Goal: Information Seeking & Learning: Learn about a topic

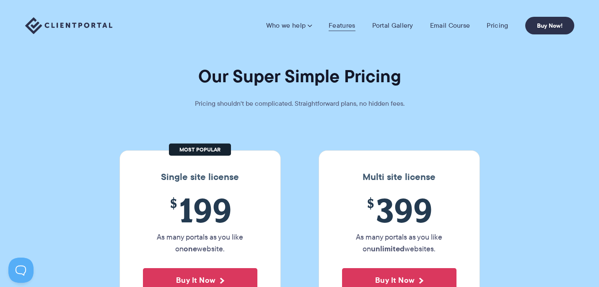
click at [347, 27] on link "Features" at bounding box center [342, 25] width 26 height 8
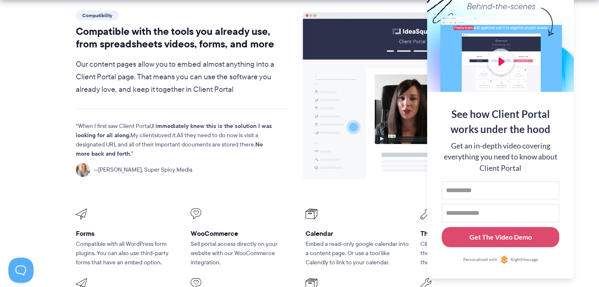
scroll to position [1061, 0]
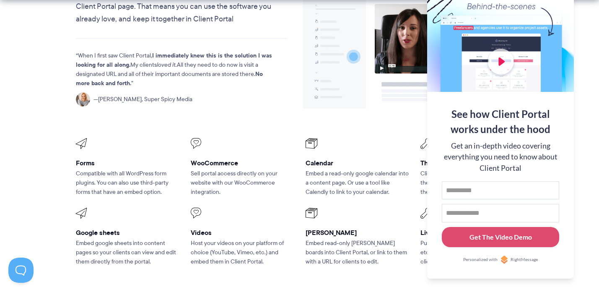
click at [399, 138] on span at bounding box center [357, 143] width 103 height 11
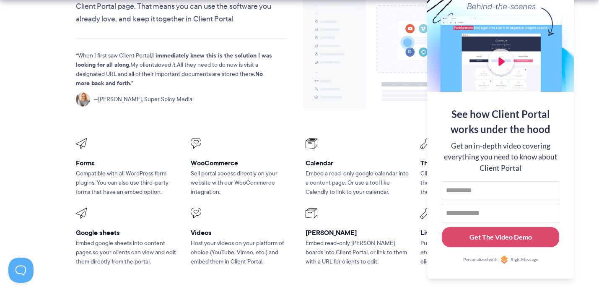
click at [399, 138] on span at bounding box center [357, 143] width 103 height 11
click at [568, 6] on div at bounding box center [500, 37] width 147 height 109
click at [587, 12] on button at bounding box center [589, 10] width 10 height 10
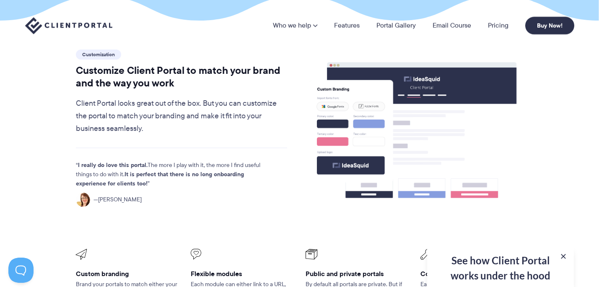
scroll to position [0, 0]
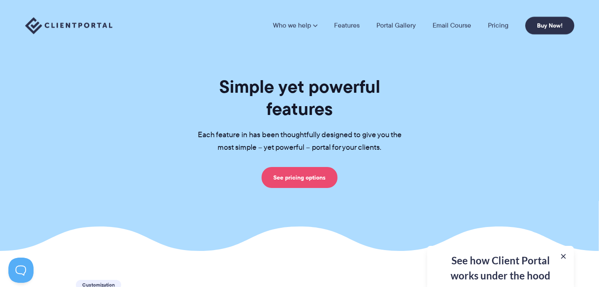
click at [301, 167] on link "See pricing options" at bounding box center [300, 177] width 76 height 21
